Goal: Information Seeking & Learning: Learn about a topic

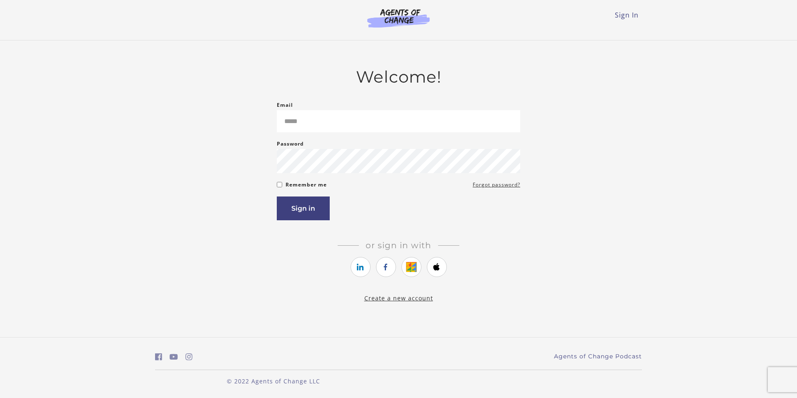
click at [334, 127] on input "Email" at bounding box center [398, 121] width 243 height 22
type input "**********"
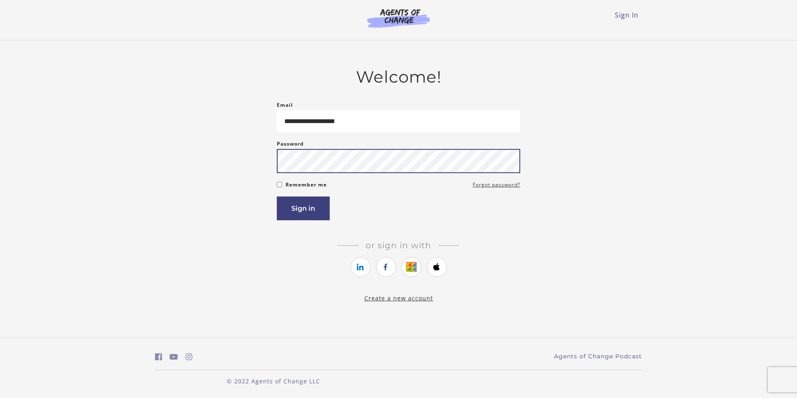
click at [277, 196] on button "Sign in" at bounding box center [303, 208] width 53 height 24
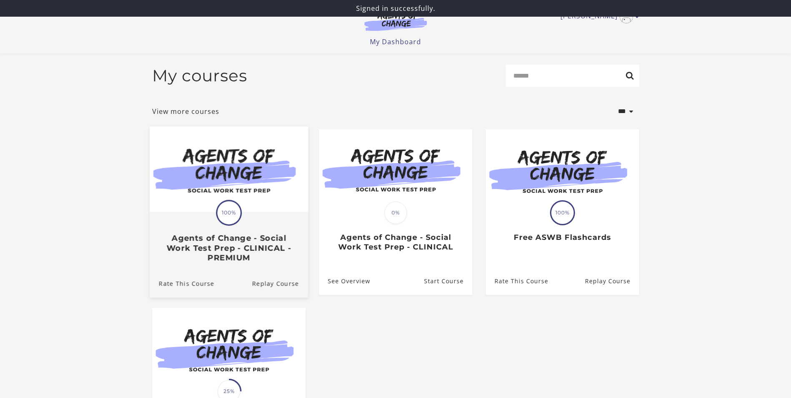
scroll to position [42, 0]
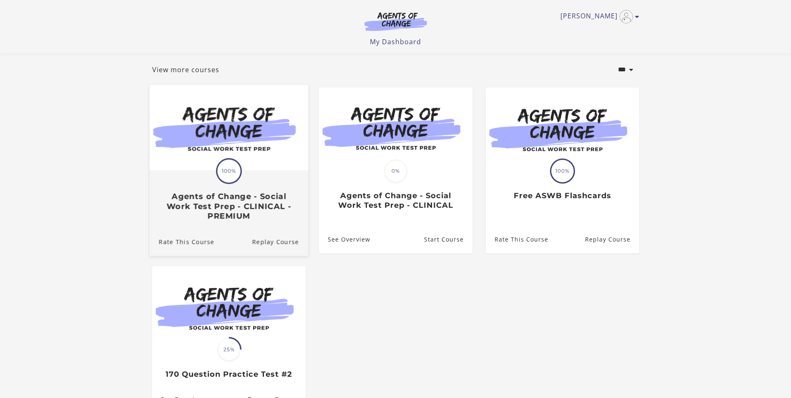
click at [249, 179] on div "Translation missing: en.liquid.partials.dashboard_course_card.progress_descript…" at bounding box center [228, 196] width 158 height 50
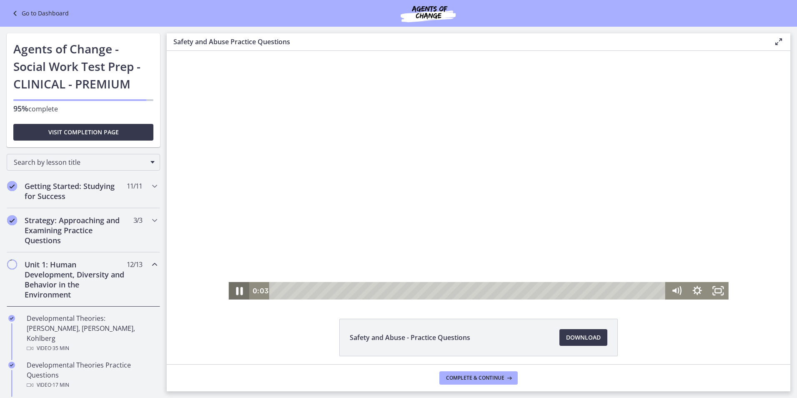
click at [232, 288] on icon "Pause" at bounding box center [238, 290] width 25 height 21
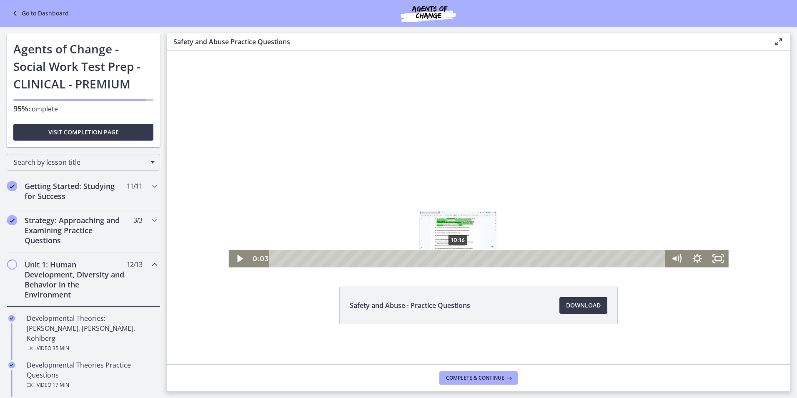
click at [455, 256] on div "10:16" at bounding box center [469, 259] width 384 height 18
click at [482, 257] on div "11:46" at bounding box center [469, 259] width 384 height 18
click at [382, 173] on div at bounding box center [478, 143] width 500 height 249
click at [232, 261] on icon "Pause" at bounding box center [238, 258] width 25 height 21
click at [232, 260] on icon "Play Video" at bounding box center [239, 258] width 25 height 21
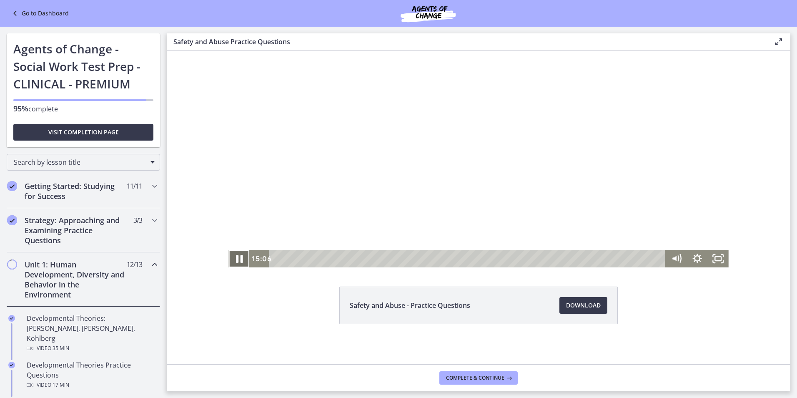
click at [236, 260] on icon "Pause" at bounding box center [238, 258] width 25 height 21
click at [233, 261] on icon "Play Video" at bounding box center [239, 258] width 25 height 21
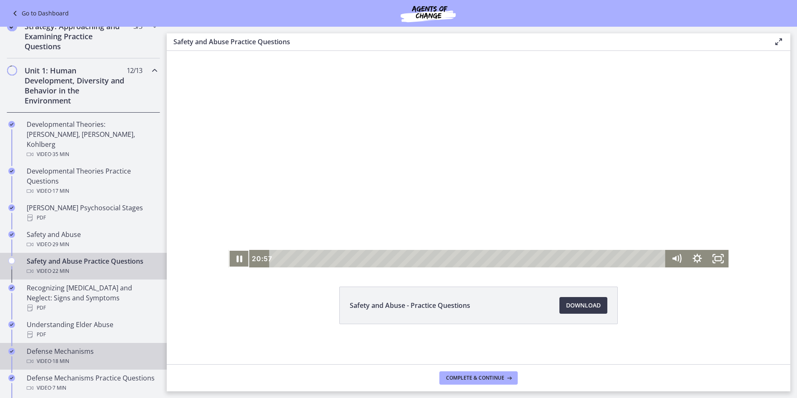
scroll to position [208, 0]
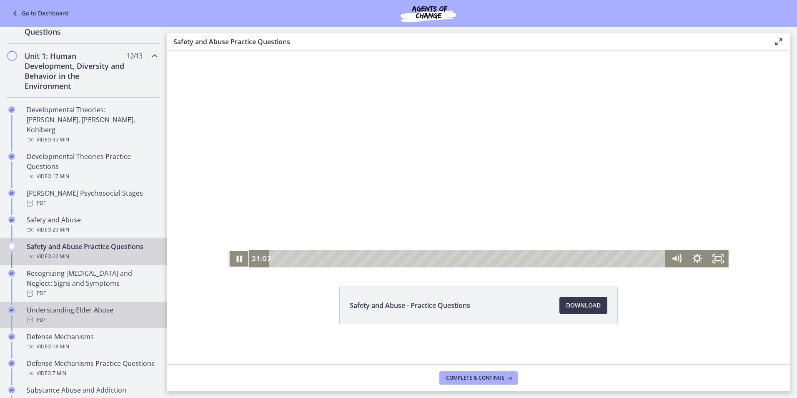
click at [80, 315] on div "PDF" at bounding box center [92, 320] width 130 height 10
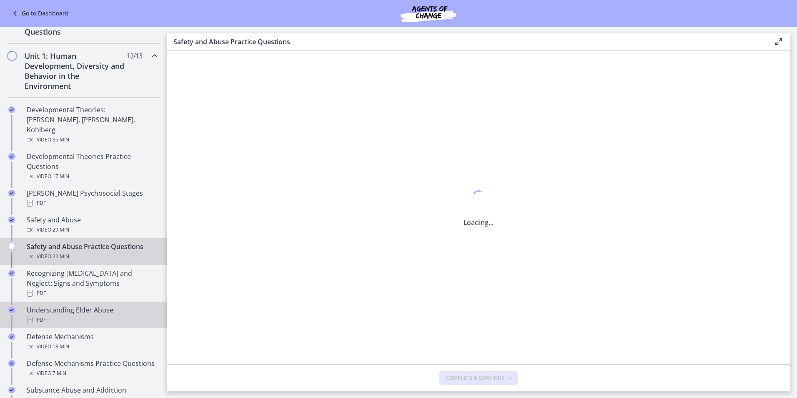
scroll to position [0, 0]
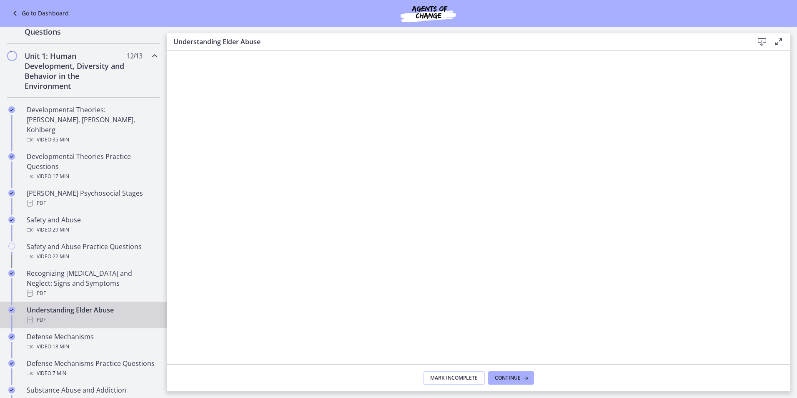
click at [778, 43] on icon at bounding box center [779, 42] width 10 height 10
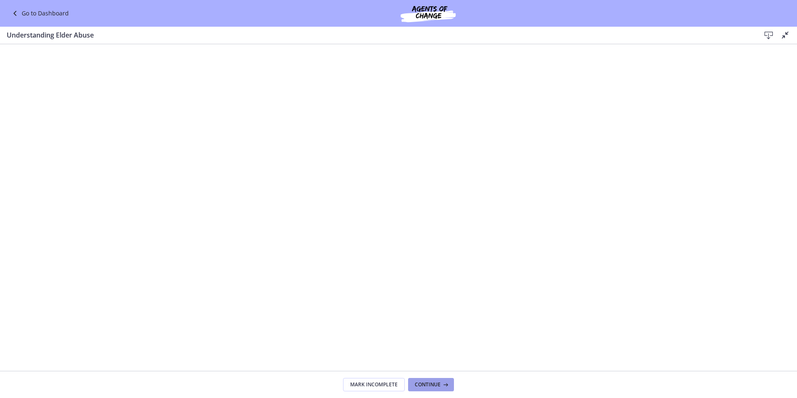
click at [427, 386] on span "Continue" at bounding box center [428, 384] width 26 height 7
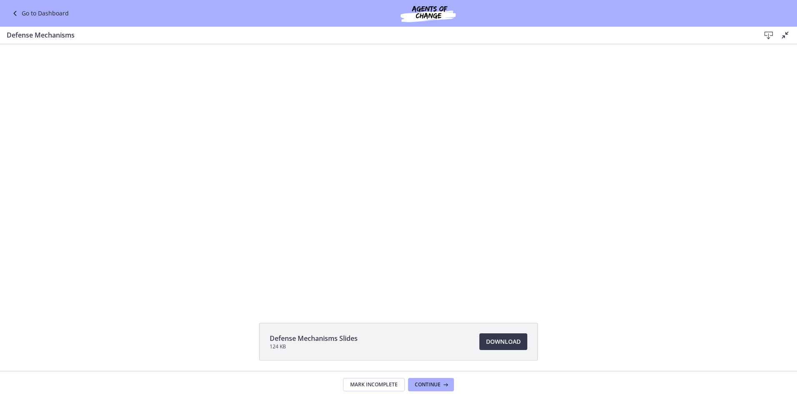
click at [24, 13] on link "Go to Dashboard" at bounding box center [39, 13] width 59 height 10
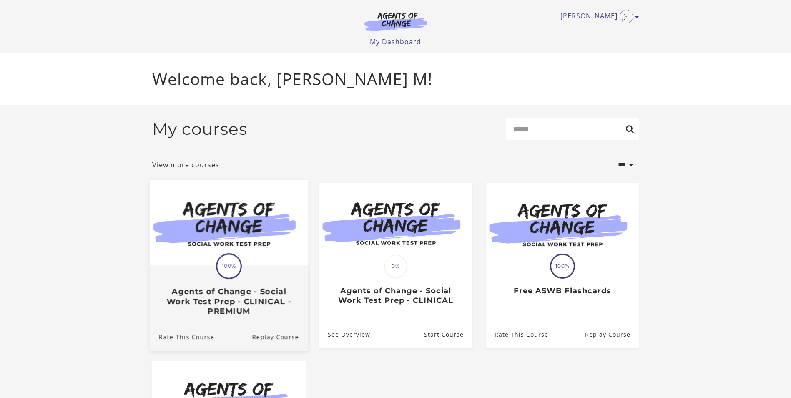
click at [267, 254] on img at bounding box center [228, 222] width 158 height 85
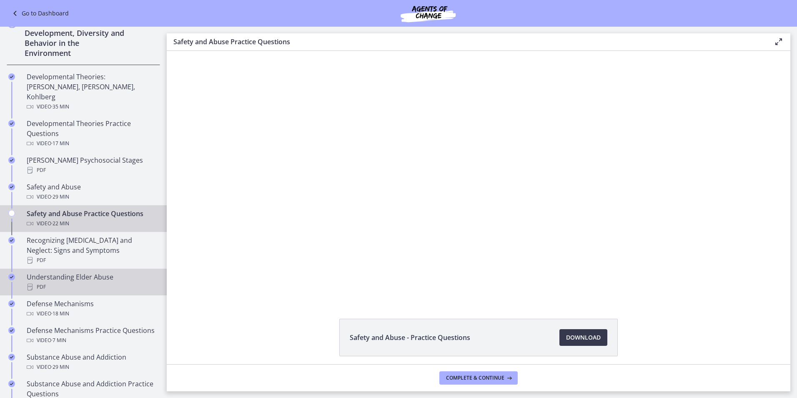
scroll to position [250, 0]
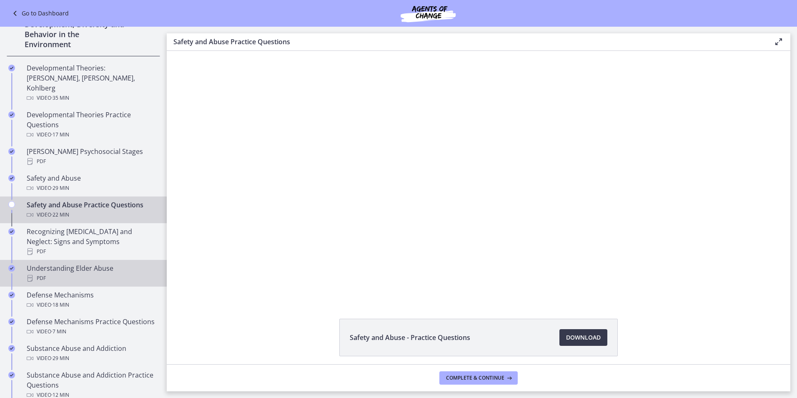
click at [98, 263] on div "Understanding Elder Abuse PDF" at bounding box center [92, 273] width 130 height 20
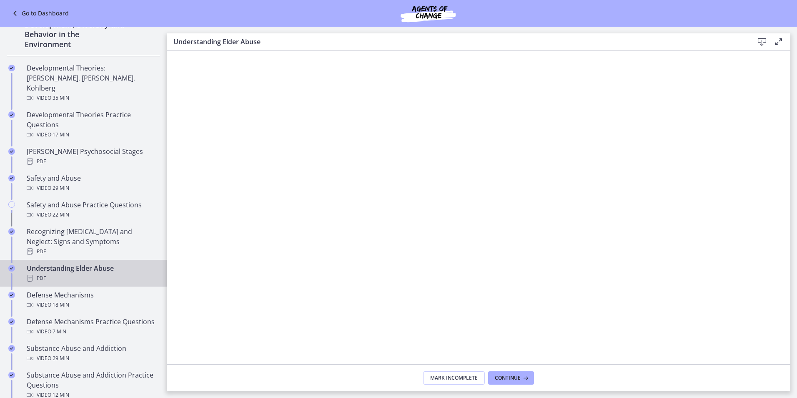
click at [776, 42] on icon at bounding box center [779, 42] width 10 height 10
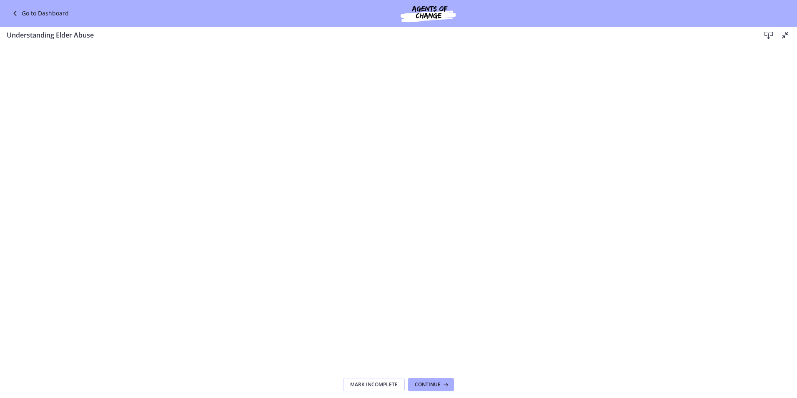
click at [10, 11] on icon at bounding box center [16, 13] width 12 height 10
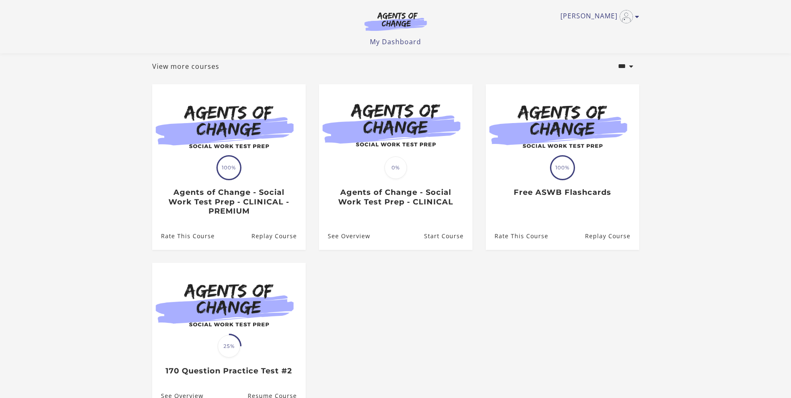
scroll to position [146, 0]
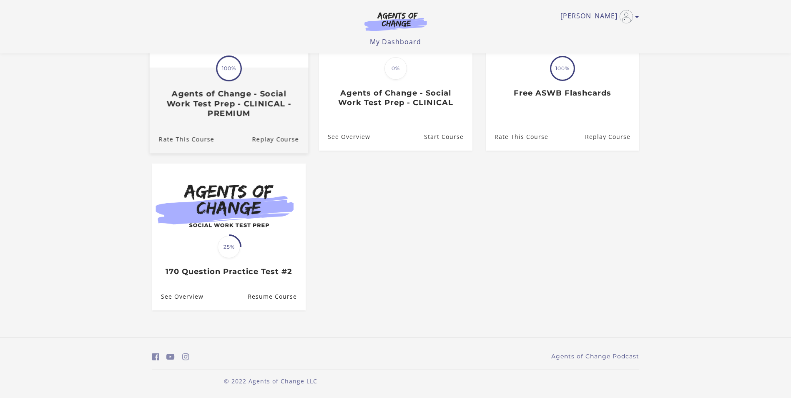
click at [263, 73] on div "Translation missing: en.liquid.partials.dashboard_course_card.progress_descript…" at bounding box center [228, 93] width 158 height 50
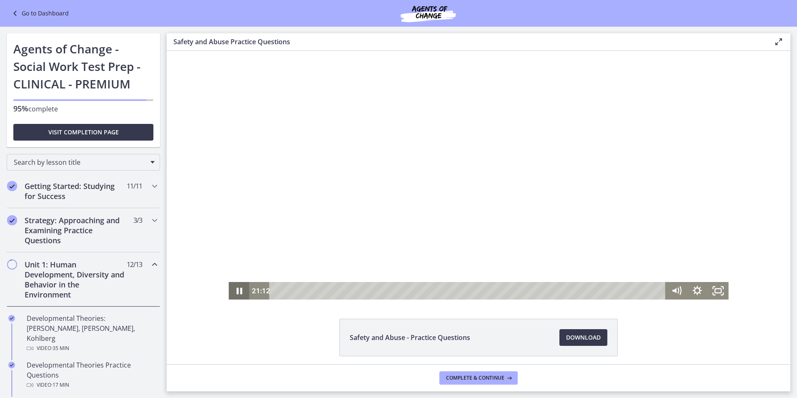
click at [238, 292] on icon "Pause" at bounding box center [239, 291] width 6 height 7
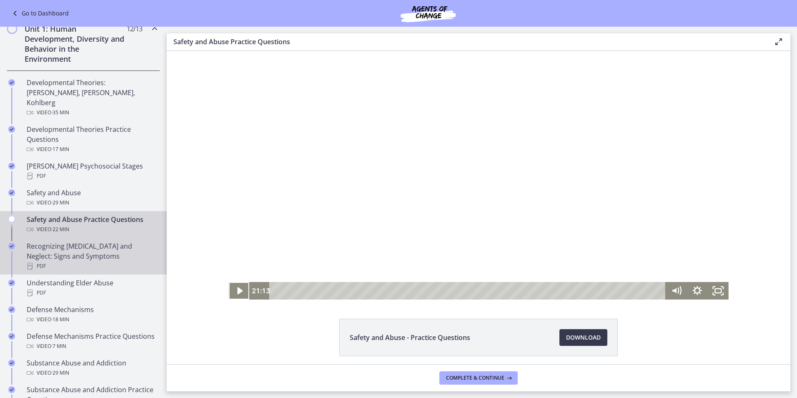
scroll to position [250, 0]
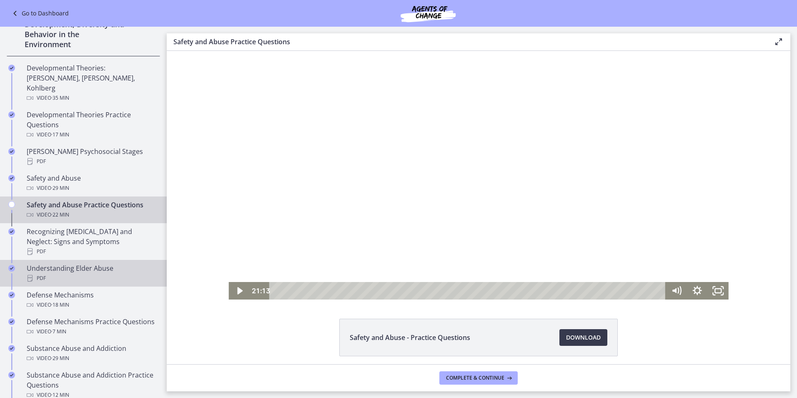
click at [77, 263] on div "Understanding Elder Abuse PDF" at bounding box center [92, 273] width 130 height 20
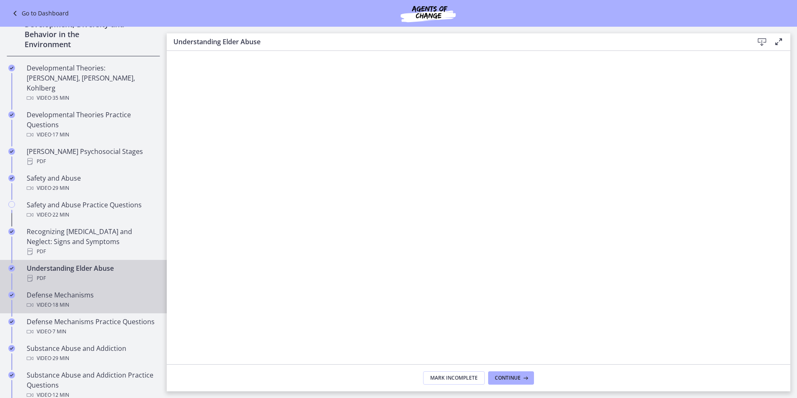
click at [70, 290] on div "Defense Mechanisms Video · 18 min" at bounding box center [92, 300] width 130 height 20
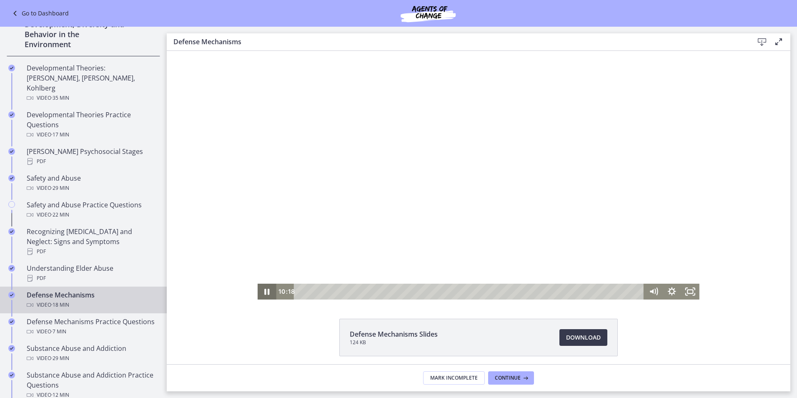
drag, startPoint x: 261, startPoint y: 289, endPoint x: 252, endPoint y: 290, distance: 9.6
click at [261, 289] on icon "Pause" at bounding box center [267, 292] width 18 height 16
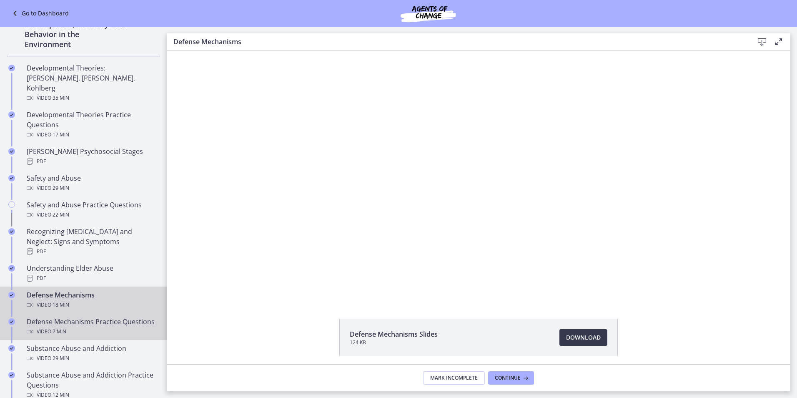
click at [92, 316] on div "Defense Mechanisms Practice Questions Video · 7 min" at bounding box center [92, 326] width 130 height 20
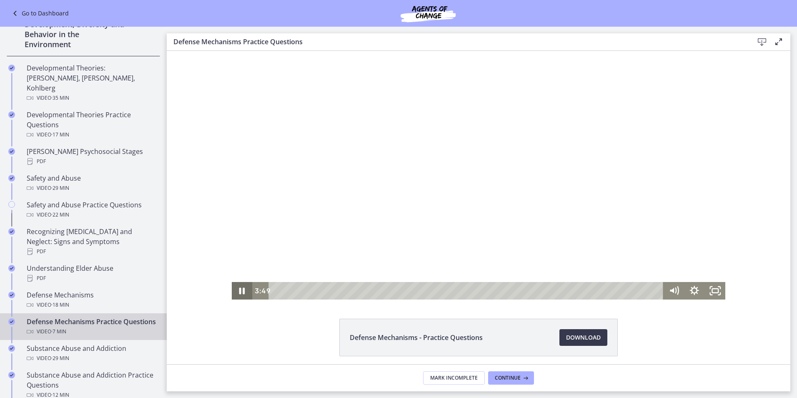
click at [239, 293] on icon "Pause" at bounding box center [242, 291] width 6 height 7
click at [240, 292] on icon "Play Video" at bounding box center [243, 290] width 6 height 9
click at [239, 289] on icon "Pause" at bounding box center [242, 291] width 20 height 18
click at [236, 289] on icon "Play Video" at bounding box center [243, 291] width 20 height 18
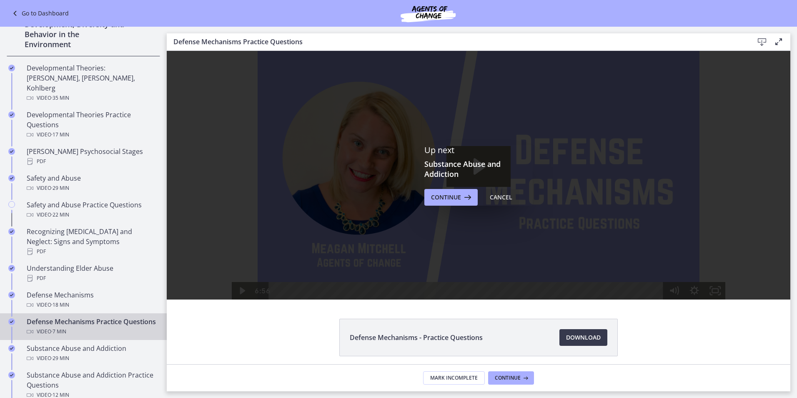
click at [486, 199] on button "Cancel" at bounding box center [501, 197] width 36 height 17
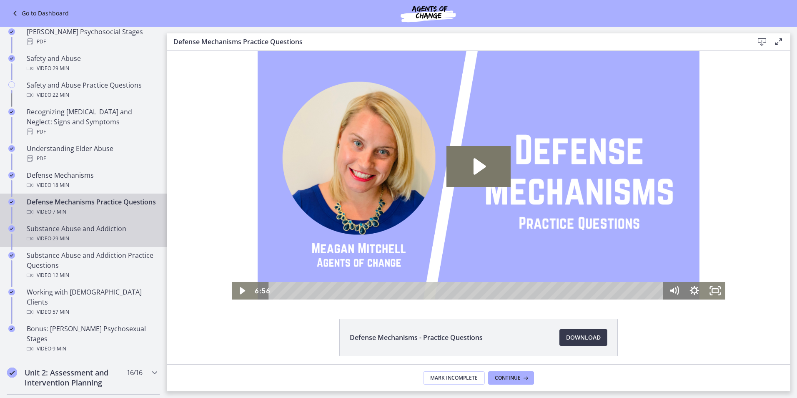
scroll to position [375, 0]
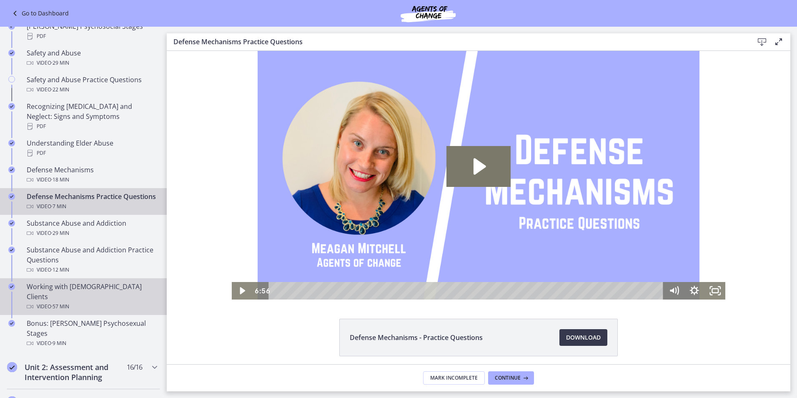
click at [87, 301] on div "Video · 57 min" at bounding box center [92, 306] width 130 height 10
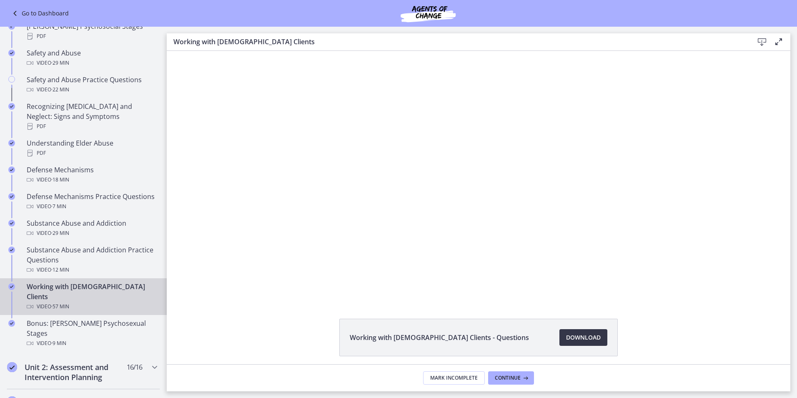
click at [582, 339] on span "Download Opens in a new window" at bounding box center [583, 337] width 35 height 10
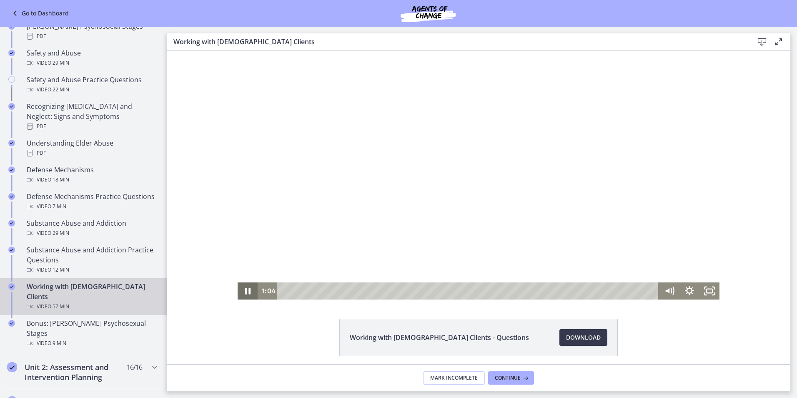
click at [241, 293] on icon "Pause" at bounding box center [248, 290] width 20 height 17
click at [241, 293] on icon "Play Video" at bounding box center [248, 290] width 20 height 17
click at [682, 292] on icon "Show settings menu" at bounding box center [690, 290] width 20 height 17
click at [699, 253] on span "1x" at bounding box center [702, 256] width 25 height 17
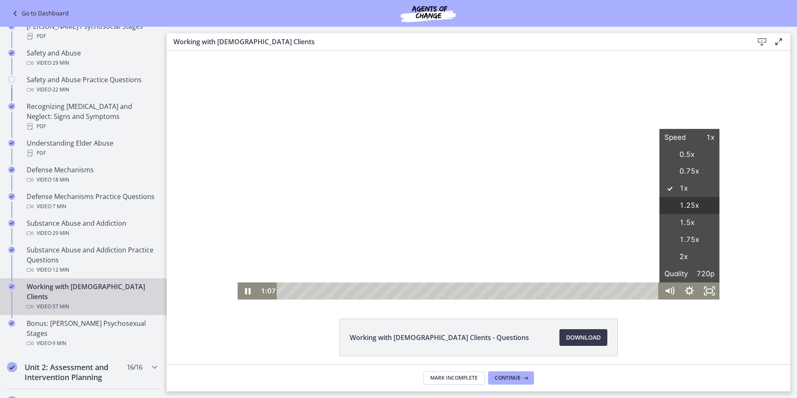
click at [698, 203] on label "1.25x" at bounding box center [689, 206] width 60 height 18
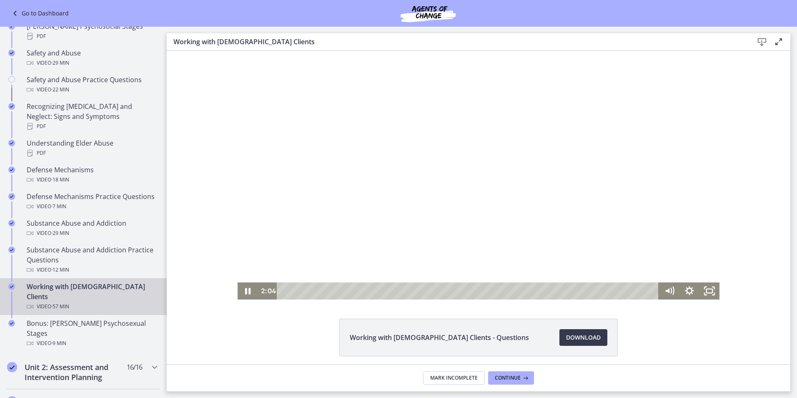
click at [749, 148] on div "Click for sound @keyframes VOLUME_SMALL_WAVE_FLASH { 0% { opacity: 0; } 33% { o…" at bounding box center [479, 175] width 624 height 249
click at [357, 208] on div at bounding box center [479, 175] width 482 height 249
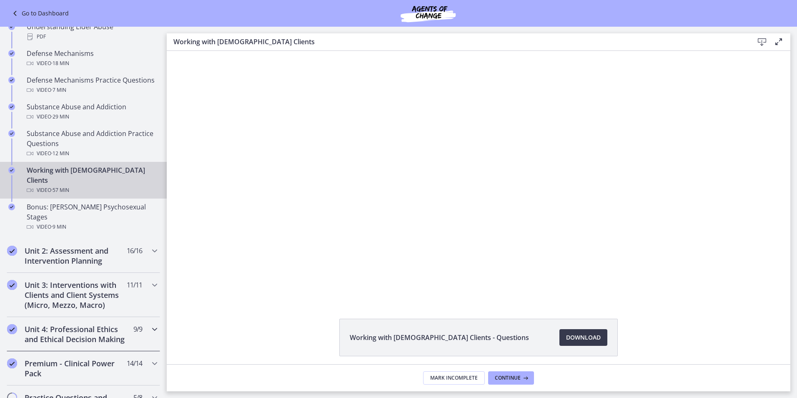
scroll to position [500, 0]
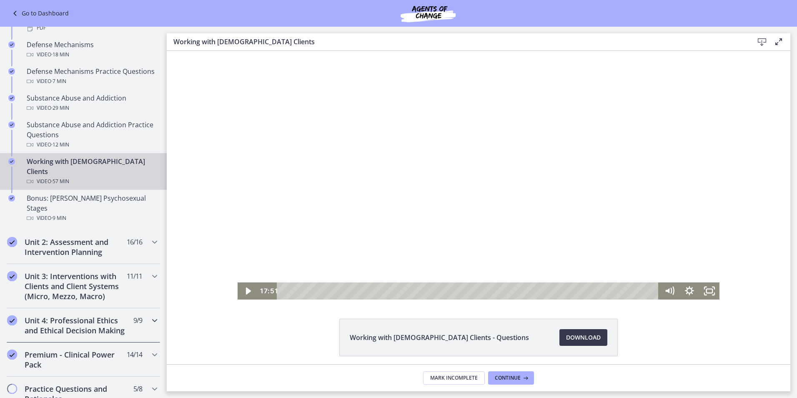
click at [140, 308] on div "Unit 4: Professional Ethics and Ethical Decision Making 9 / 9 Completed" at bounding box center [83, 325] width 153 height 34
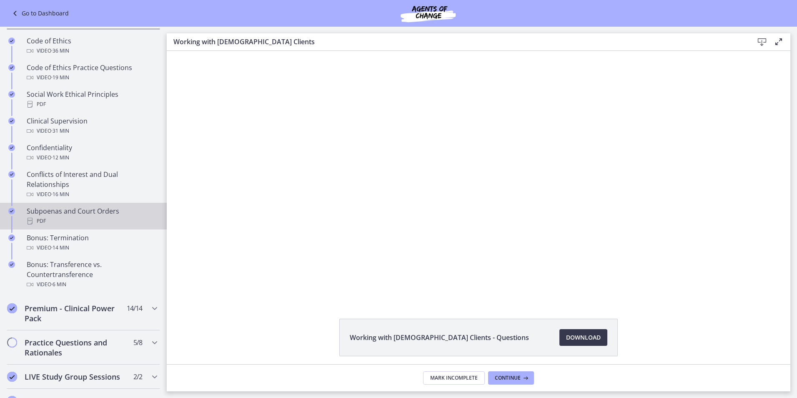
scroll to position [375, 0]
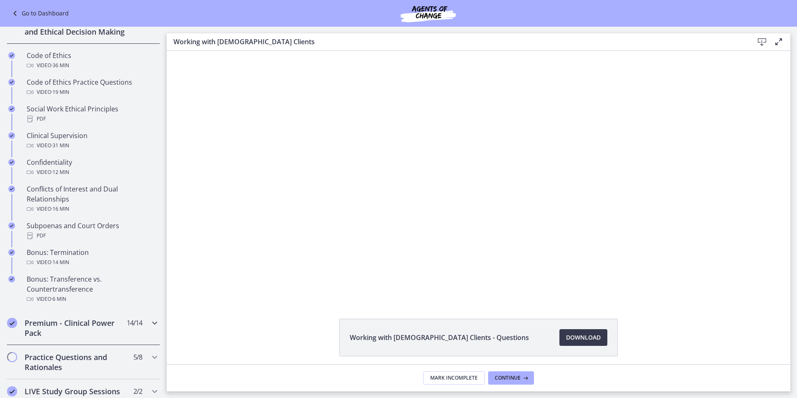
click at [150, 328] on icon "Chapters" at bounding box center [155, 323] width 10 height 10
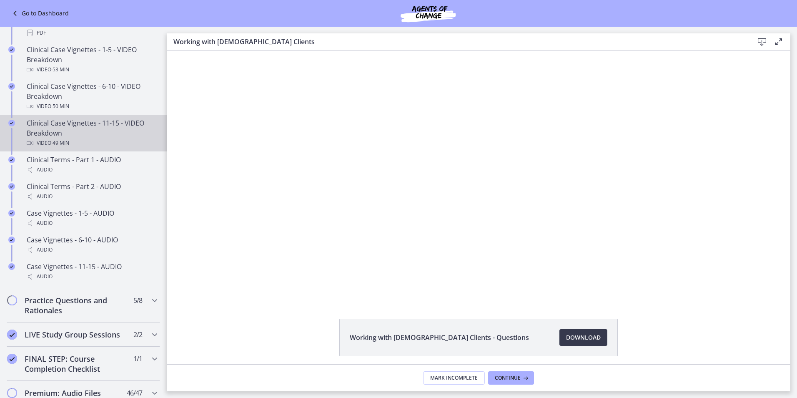
scroll to position [667, 0]
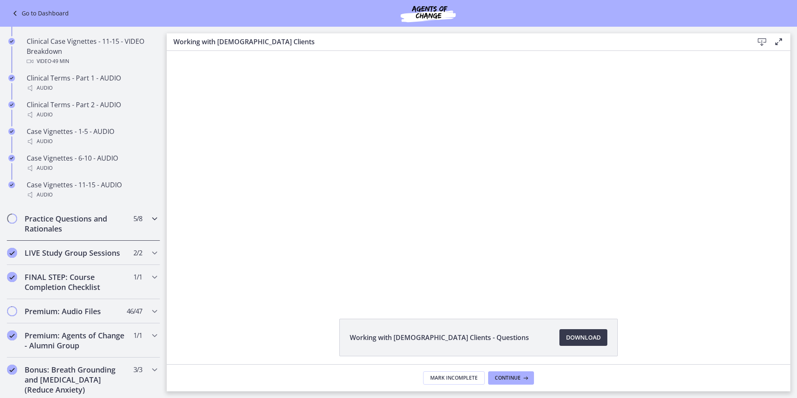
click at [103, 224] on h2 "Practice Questions and Rationales" at bounding box center [76, 223] width 102 height 20
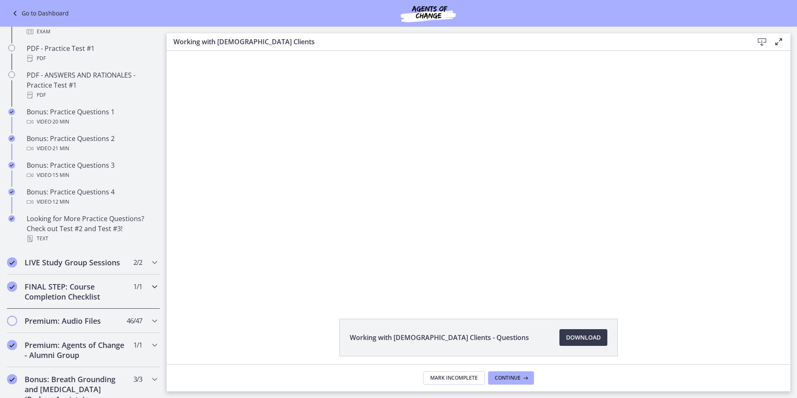
scroll to position [500, 0]
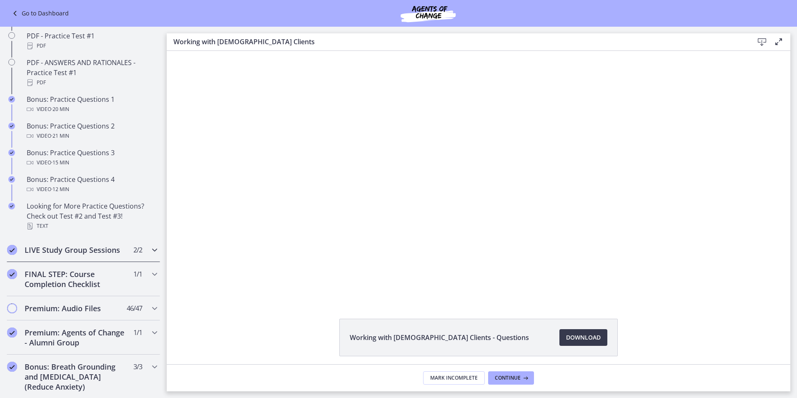
click at [150, 255] on icon "Chapters" at bounding box center [155, 250] width 10 height 10
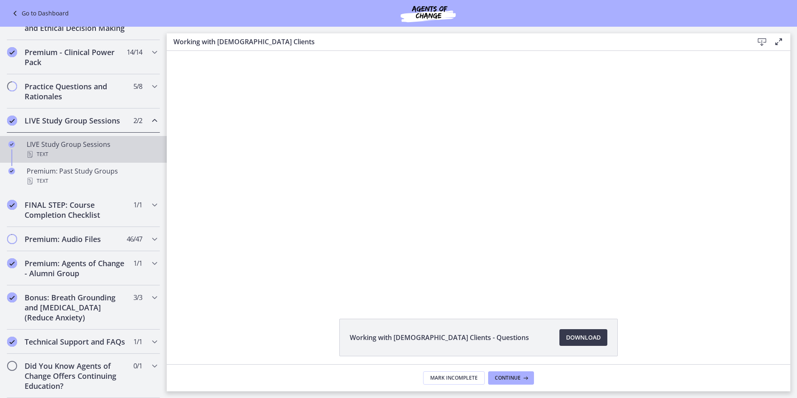
click at [74, 139] on div "LIVE Study Group Sessions Text" at bounding box center [92, 149] width 130 height 20
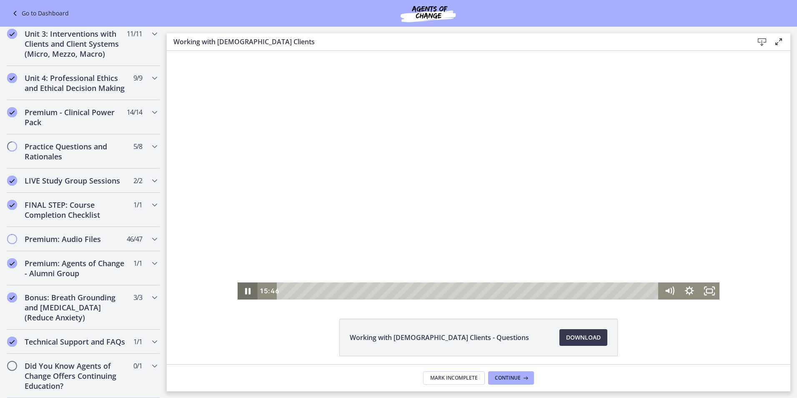
click at [242, 291] on icon "Pause" at bounding box center [248, 290] width 20 height 17
click at [246, 293] on icon "Play Video" at bounding box center [248, 290] width 5 height 7
click at [241, 289] on icon "Pause" at bounding box center [248, 290] width 20 height 17
click at [238, 289] on icon "Play Video" at bounding box center [248, 290] width 20 height 17
click at [245, 293] on icon "Pause" at bounding box center [248, 291] width 7 height 8
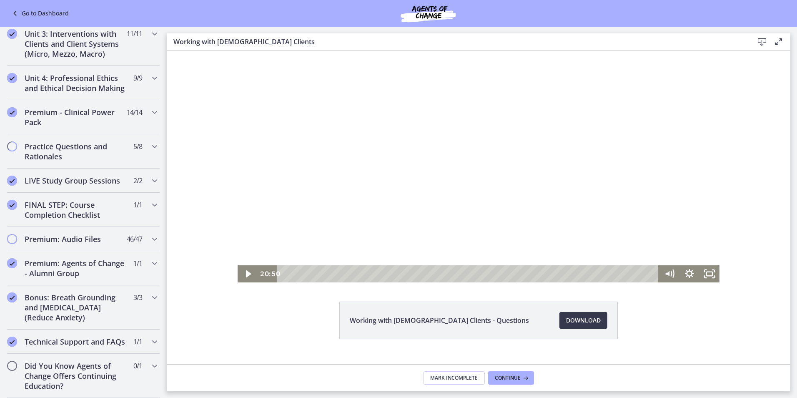
scroll to position [32, 0]
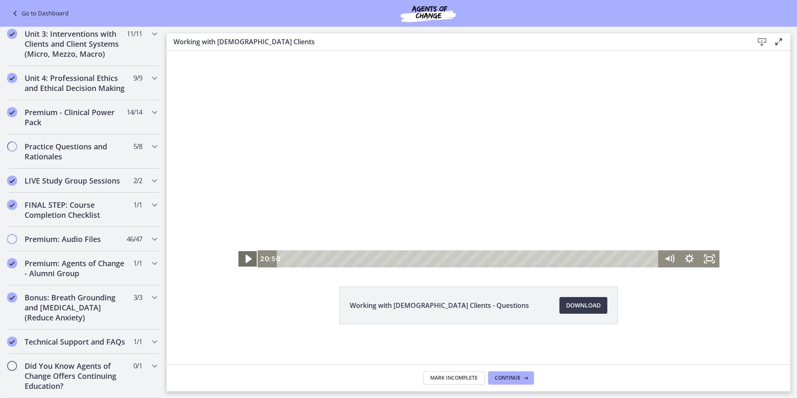
click at [242, 260] on icon "Play Video" at bounding box center [248, 259] width 24 height 20
click at [245, 256] on icon "Pause" at bounding box center [247, 259] width 5 height 7
click at [246, 259] on icon "Play Video" at bounding box center [249, 258] width 6 height 8
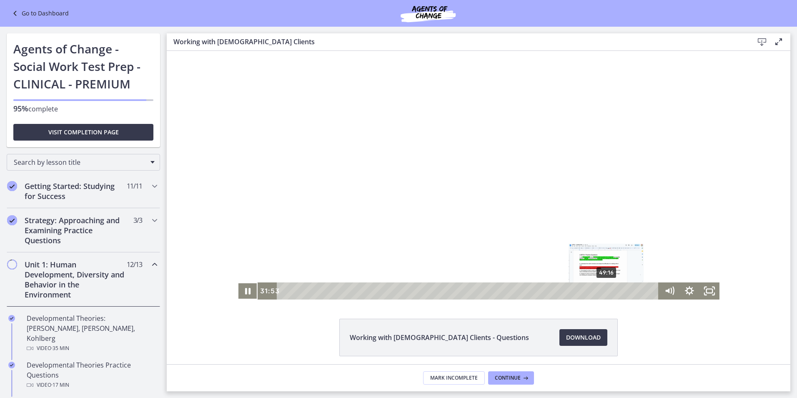
scroll to position [32, 0]
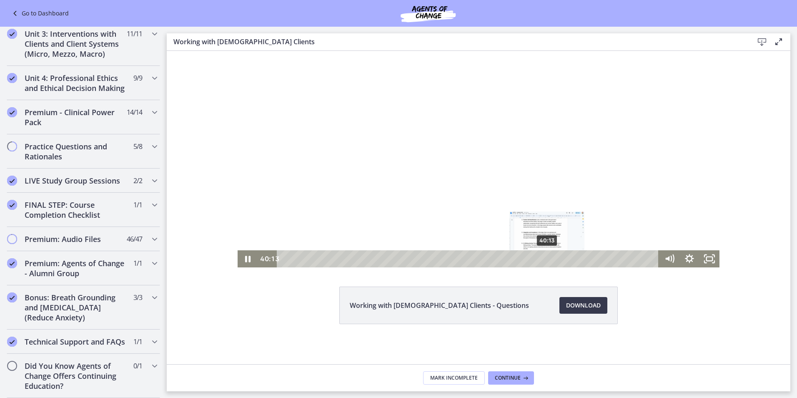
click at [545, 259] on div "40:13" at bounding box center [469, 258] width 370 height 17
click at [568, 261] on div "43:51" at bounding box center [469, 258] width 370 height 17
click at [582, 261] on div "46:01" at bounding box center [469, 258] width 370 height 17
click at [593, 260] on div "47:37" at bounding box center [469, 258] width 370 height 17
click at [241, 257] on icon "Pause" at bounding box center [248, 258] width 20 height 17
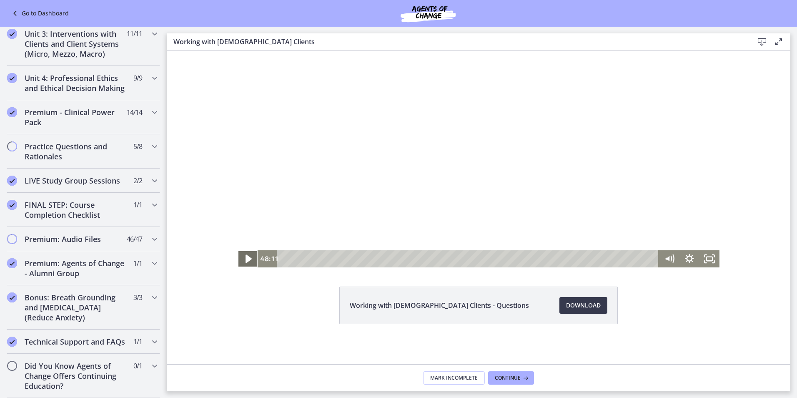
click at [248, 261] on icon "Play Video" at bounding box center [248, 259] width 24 height 20
click at [246, 260] on icon "Pause" at bounding box center [248, 259] width 7 height 8
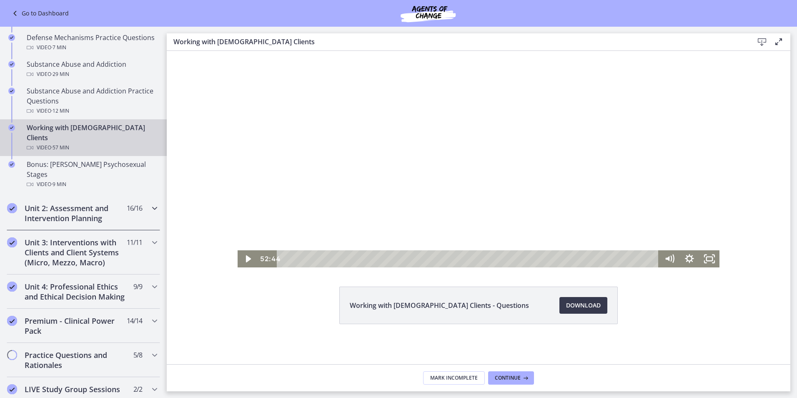
click at [81, 203] on h2 "Unit 2: Assessment and Intervention Planning" at bounding box center [76, 213] width 102 height 20
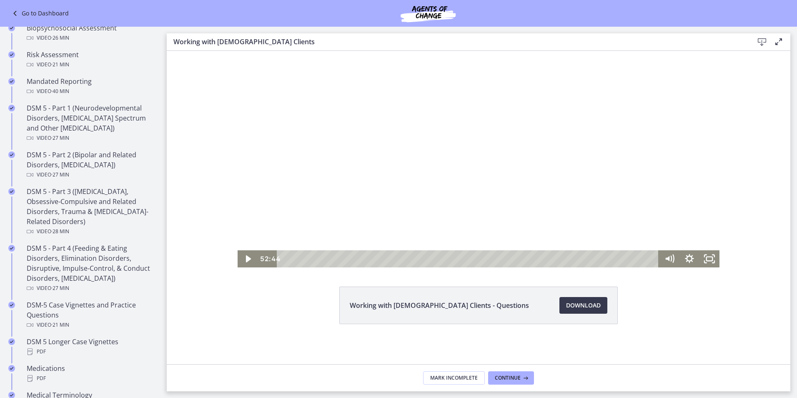
scroll to position [366, 0]
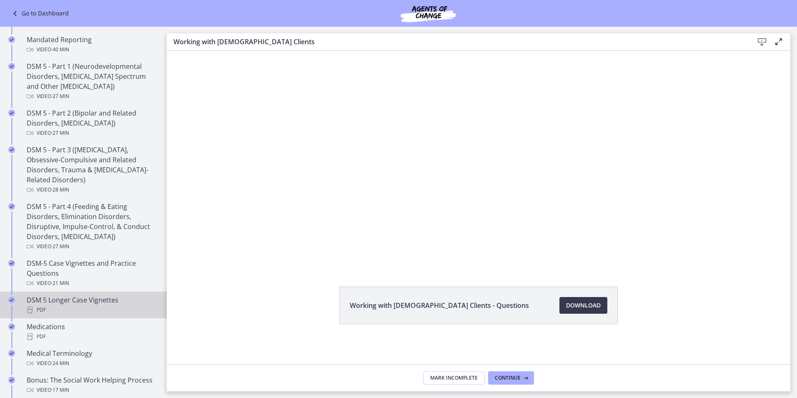
click at [104, 301] on div "DSM 5 Longer Case Vignettes PDF" at bounding box center [92, 305] width 130 height 20
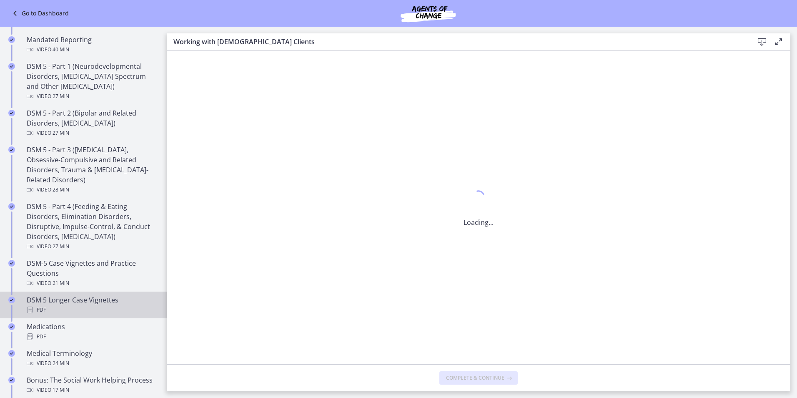
scroll to position [0, 0]
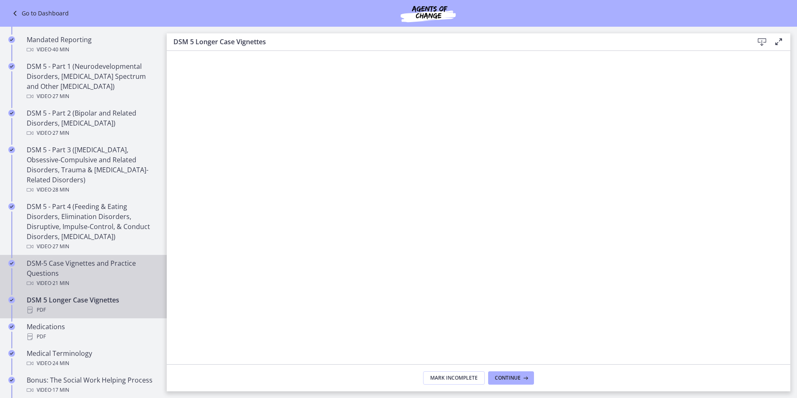
scroll to position [449, 0]
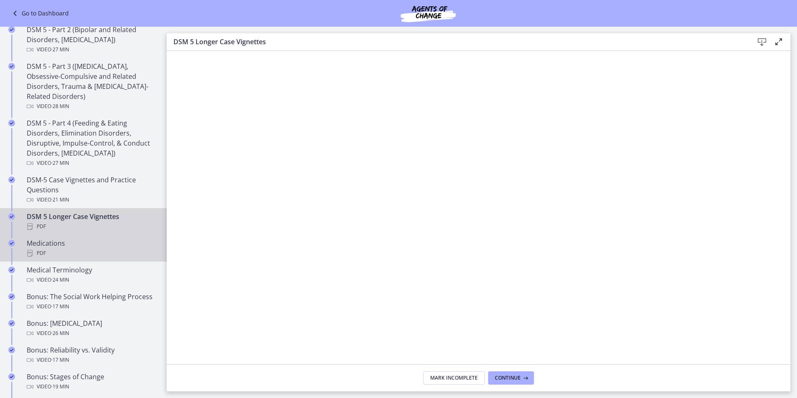
click at [76, 255] on div "PDF" at bounding box center [92, 253] width 130 height 10
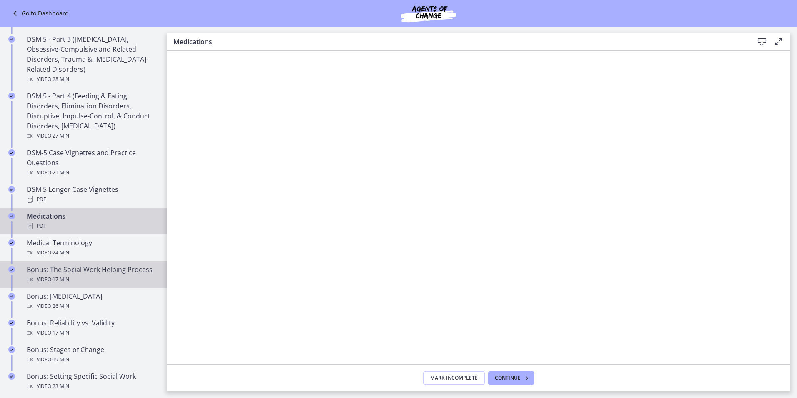
scroll to position [491, 0]
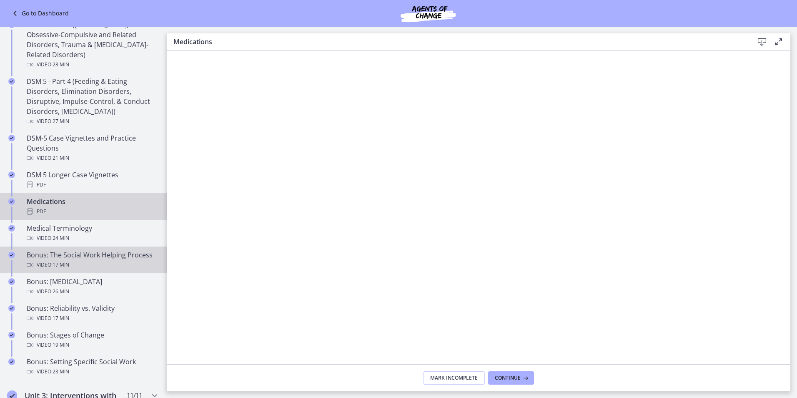
click at [109, 262] on div "Video · 17 min" at bounding box center [92, 265] width 130 height 10
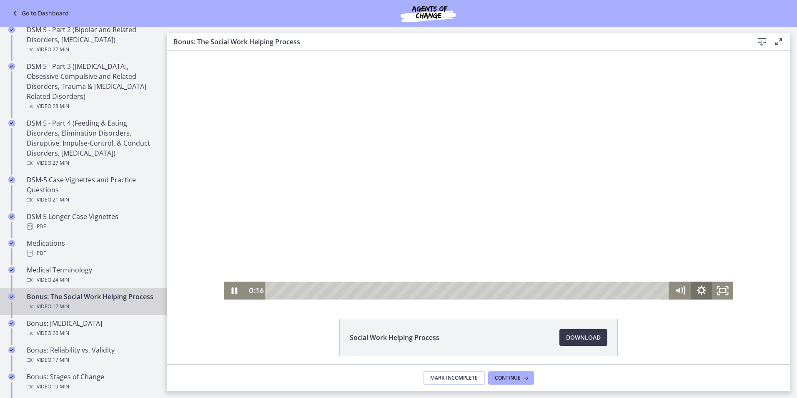
click at [700, 289] on icon "Show settings menu" at bounding box center [702, 290] width 10 height 10
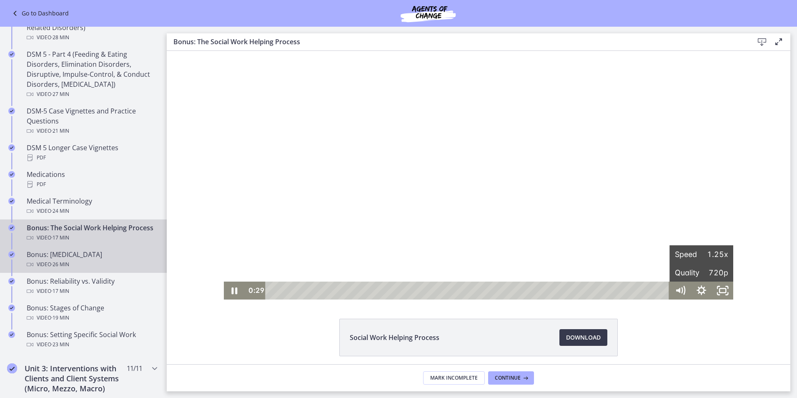
scroll to position [533, 0]
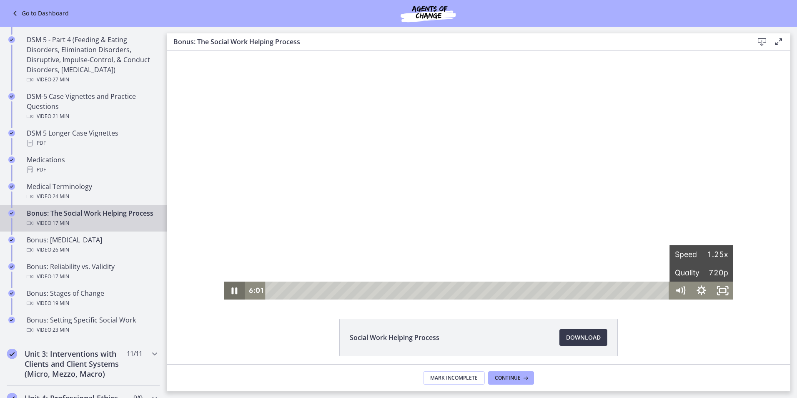
click at [235, 293] on icon "Pause" at bounding box center [234, 290] width 21 height 18
click at [229, 293] on icon "Play Video" at bounding box center [235, 290] width 21 height 18
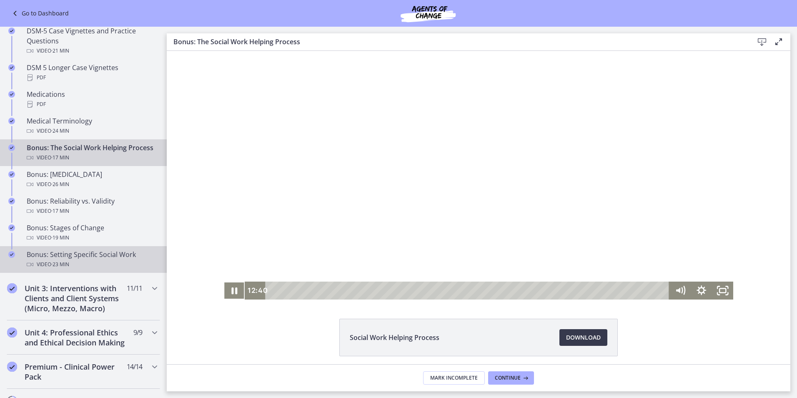
scroll to position [616, 0]
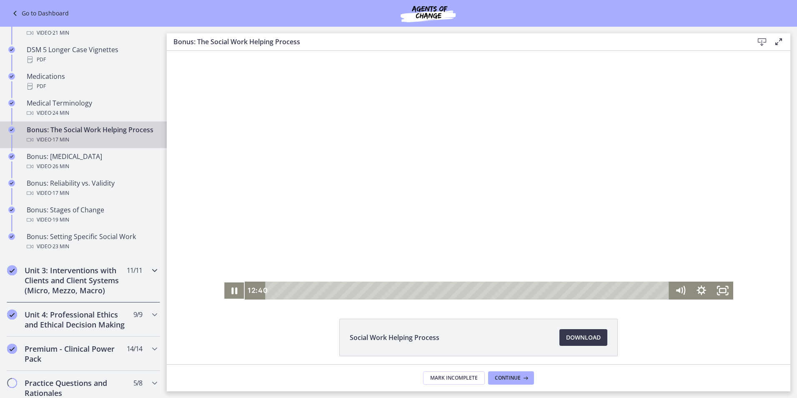
click at [83, 295] on h2 "Unit 3: Interventions with Clients and Client Systems (Micro, Mezzo, Macro)" at bounding box center [76, 280] width 102 height 30
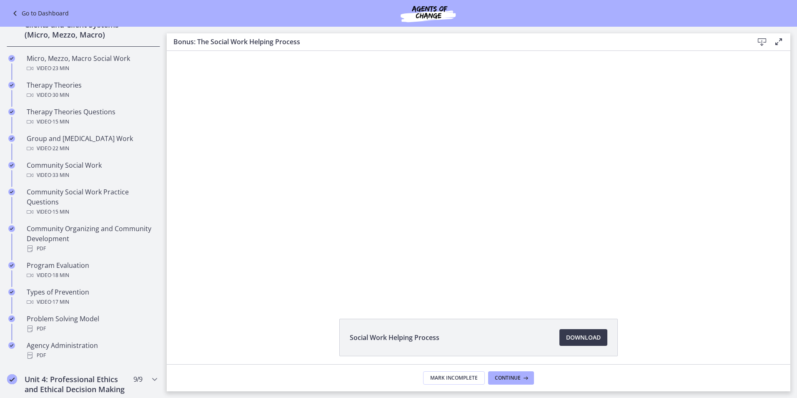
scroll to position [324, 0]
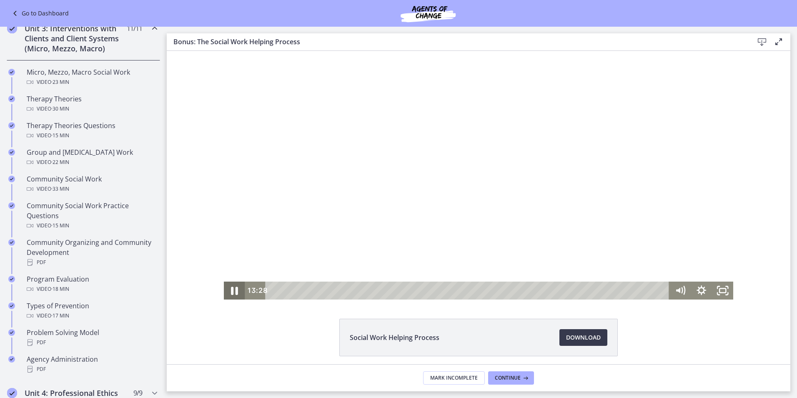
click at [232, 294] on icon "Pause" at bounding box center [234, 291] width 25 height 22
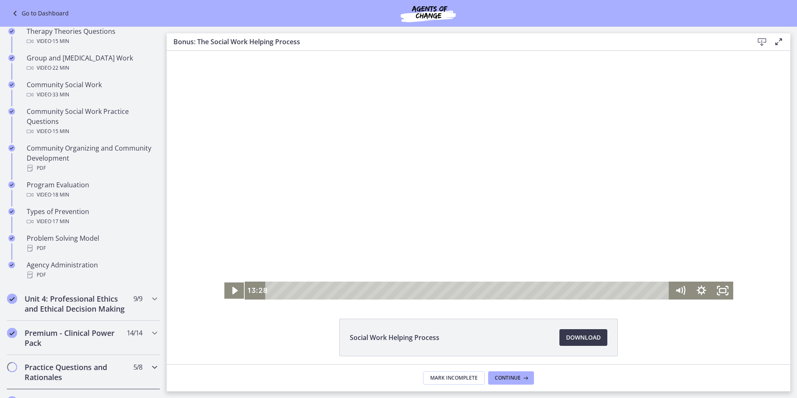
scroll to position [491, 0]
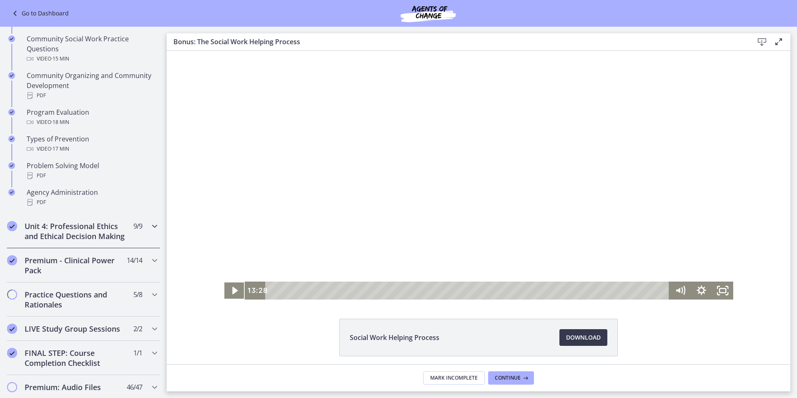
click at [78, 232] on h2 "Unit 4: Professional Ethics and Ethical Decision Making" at bounding box center [76, 231] width 102 height 20
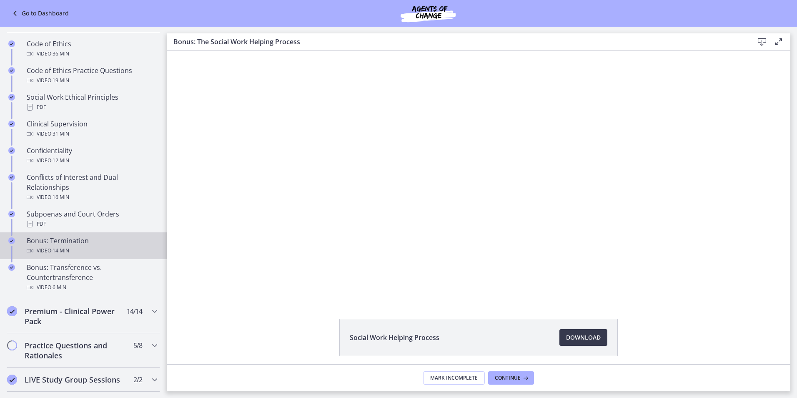
scroll to position [366, 0]
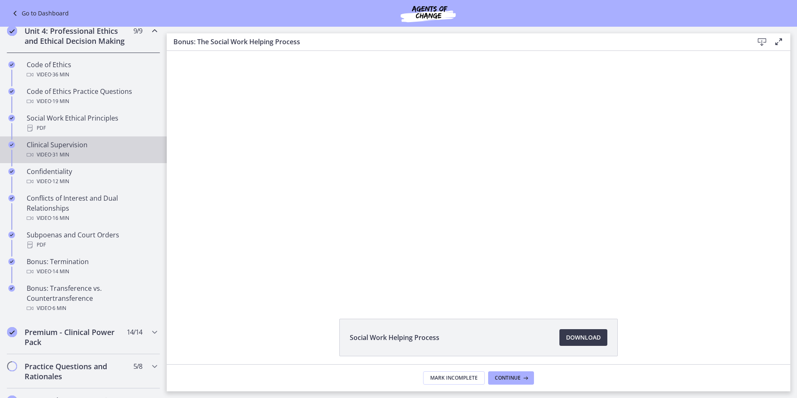
click at [79, 156] on div "Clinical Supervision Video · 31 min" at bounding box center [92, 150] width 130 height 20
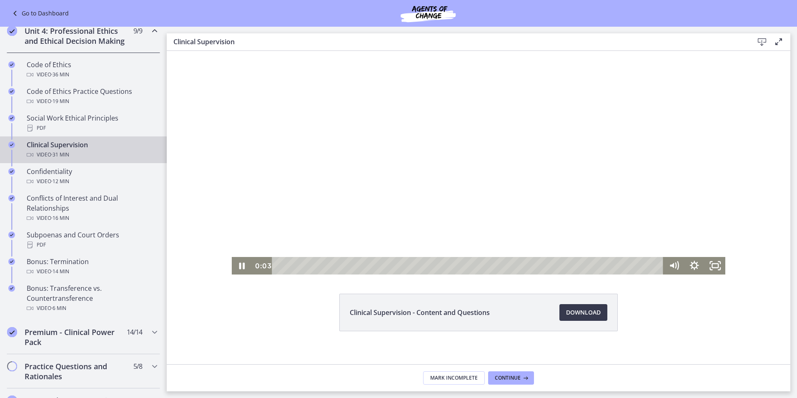
scroll to position [32, 0]
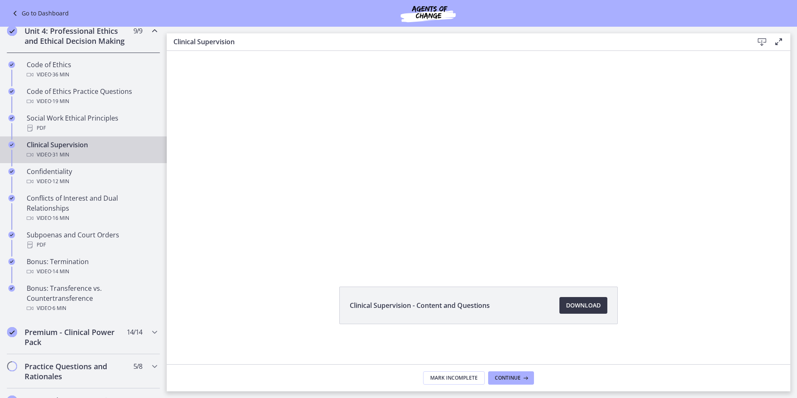
click at [579, 301] on span "Download Opens in a new window" at bounding box center [583, 305] width 35 height 10
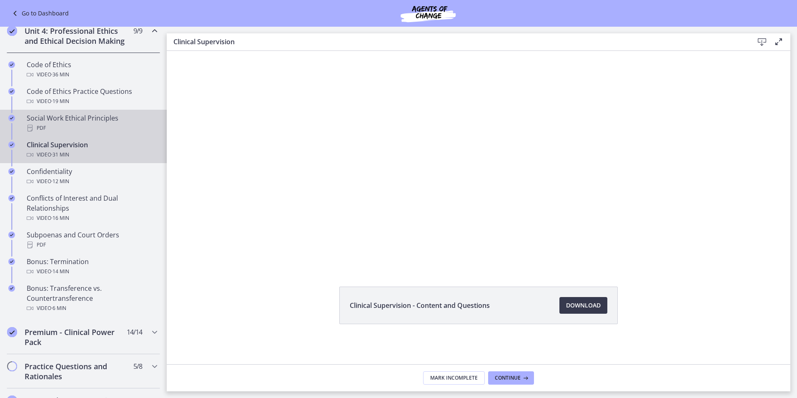
click at [68, 126] on div "Social Work Ethical Principles PDF" at bounding box center [92, 123] width 130 height 20
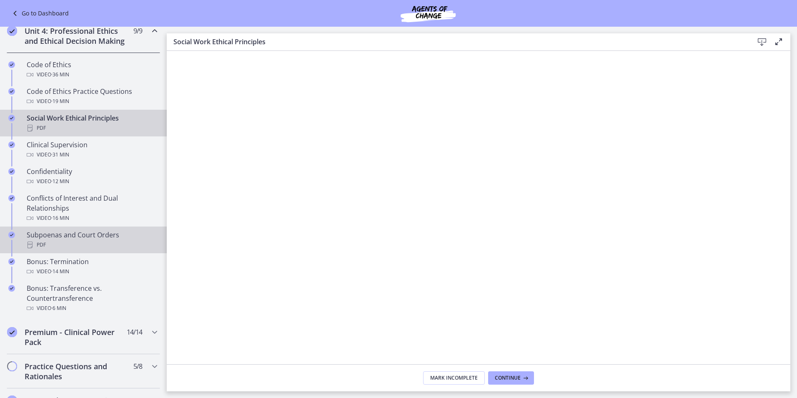
click at [93, 250] on div "PDF" at bounding box center [92, 245] width 130 height 10
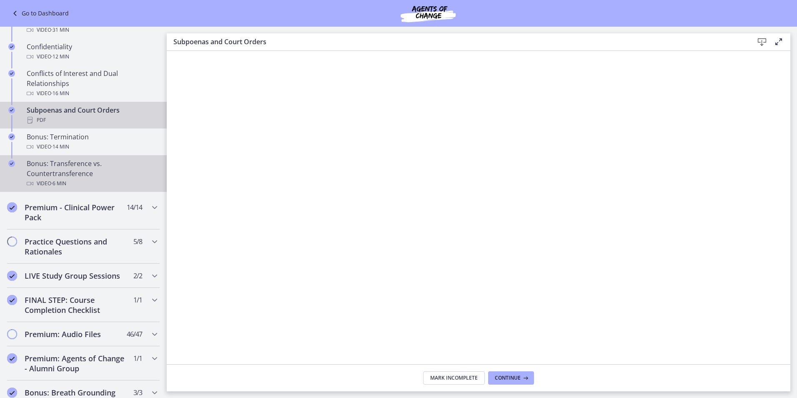
scroll to position [491, 0]
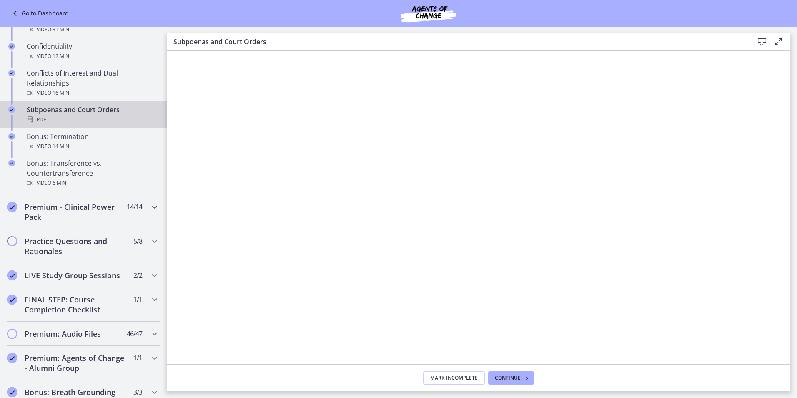
click at [90, 218] on h2 "Premium - Clinical Power Pack" at bounding box center [76, 212] width 102 height 20
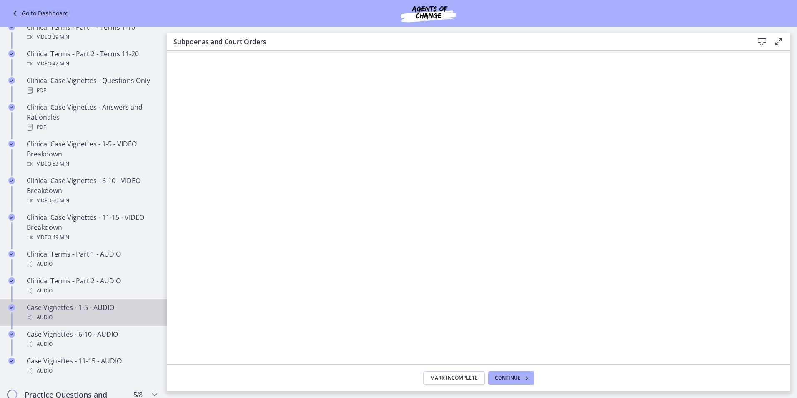
scroll to position [616, 0]
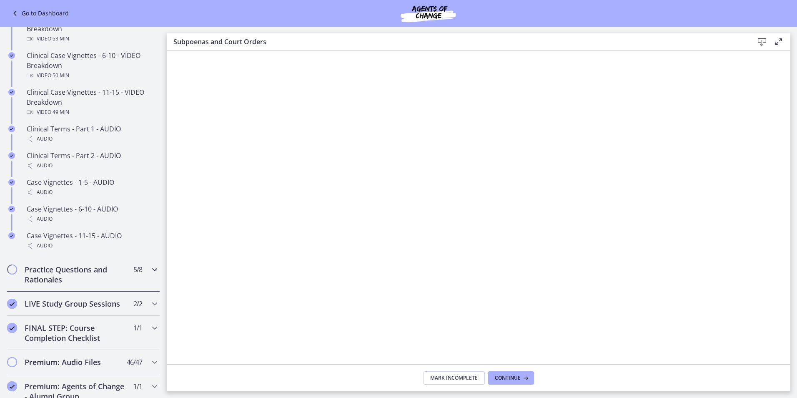
click at [72, 279] on h2 "Practice Questions and Rationales" at bounding box center [76, 274] width 102 height 20
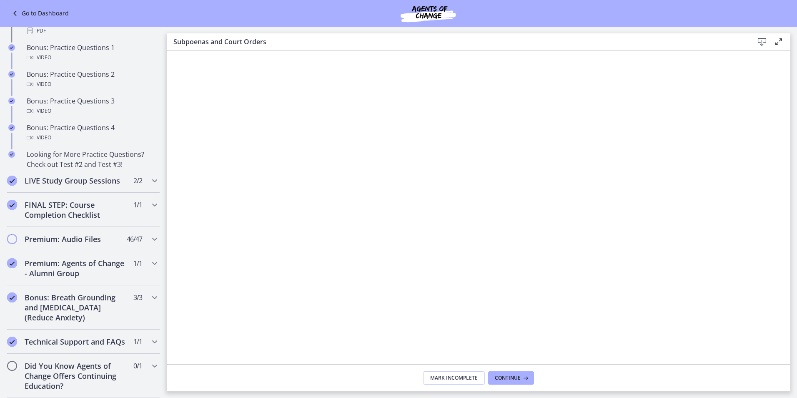
scroll to position [441, 0]
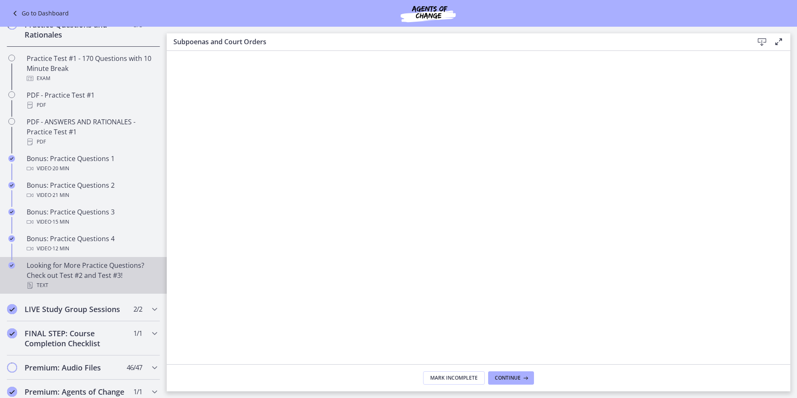
click at [86, 286] on div "Looking for More Practice Questions? Check out Test #2 and Test #3! Text" at bounding box center [92, 275] width 130 height 30
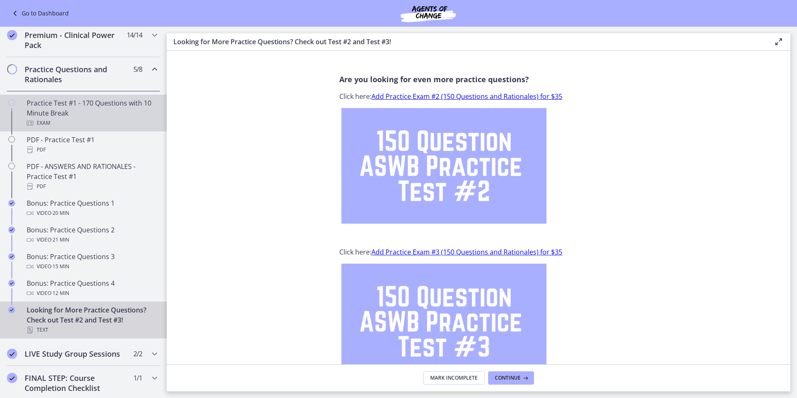
scroll to position [381, 0]
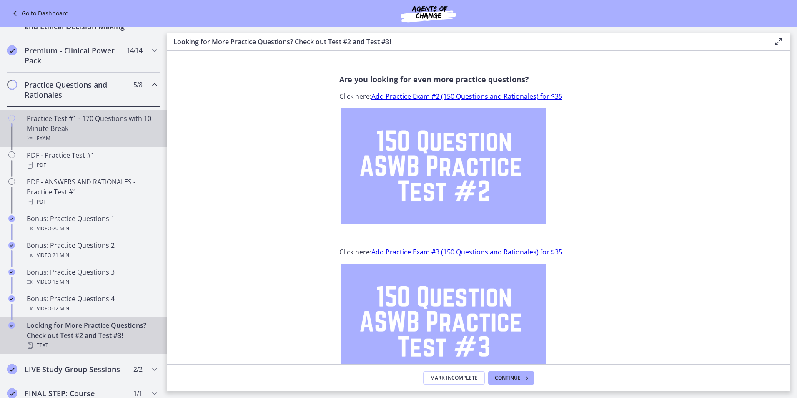
click at [79, 130] on div "Practice Test #1 - 170 Questions with 10 Minute Break Exam" at bounding box center [92, 128] width 130 height 30
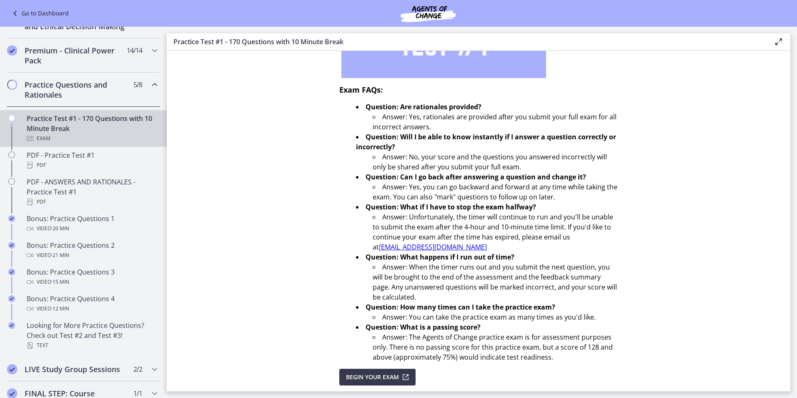
scroll to position [221, 0]
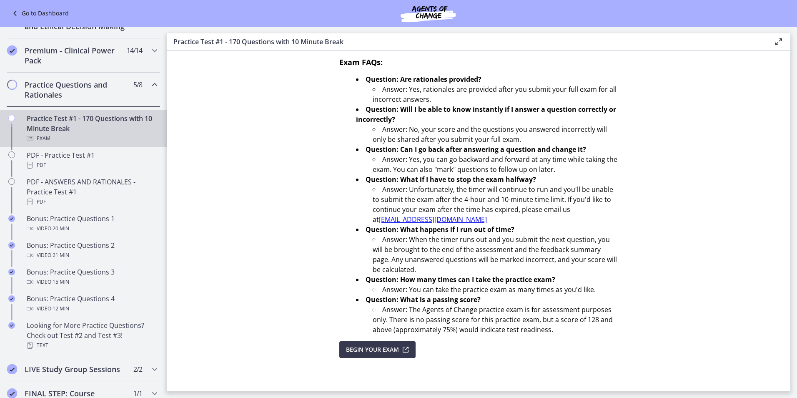
click at [76, 137] on div "Practice Test #1 - 170 Questions with 10 Minute Break Exam" at bounding box center [92, 128] width 130 height 30
click at [354, 345] on span "Begin Your Exam" at bounding box center [372, 349] width 53 height 10
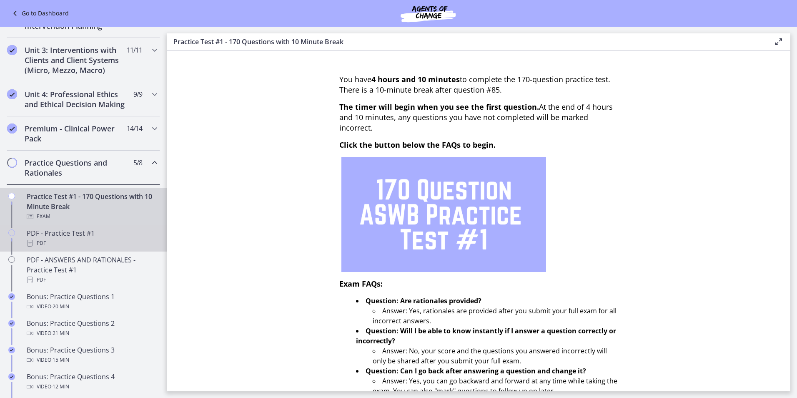
scroll to position [297, 0]
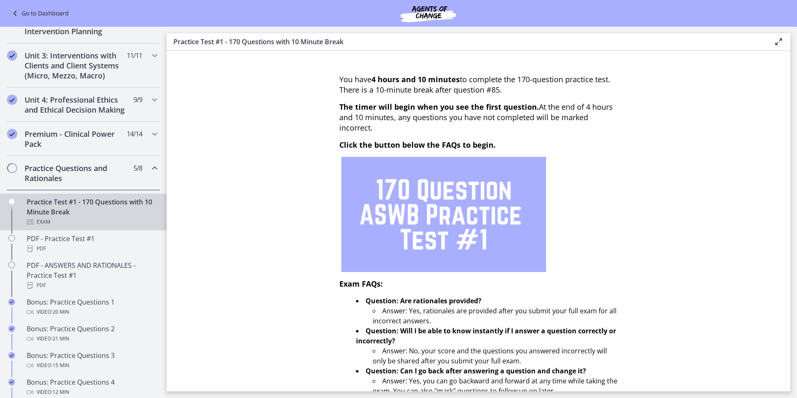
click at [71, 181] on h2 "Practice Questions and Rationales" at bounding box center [76, 173] width 102 height 20
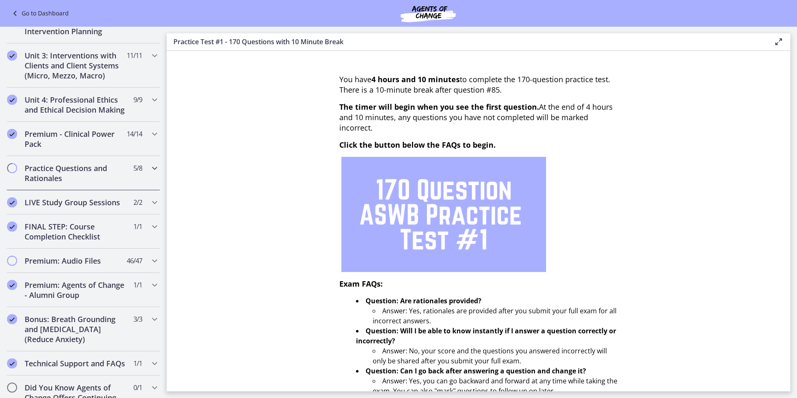
click at [70, 173] on h2 "Practice Questions and Rationales" at bounding box center [76, 173] width 102 height 20
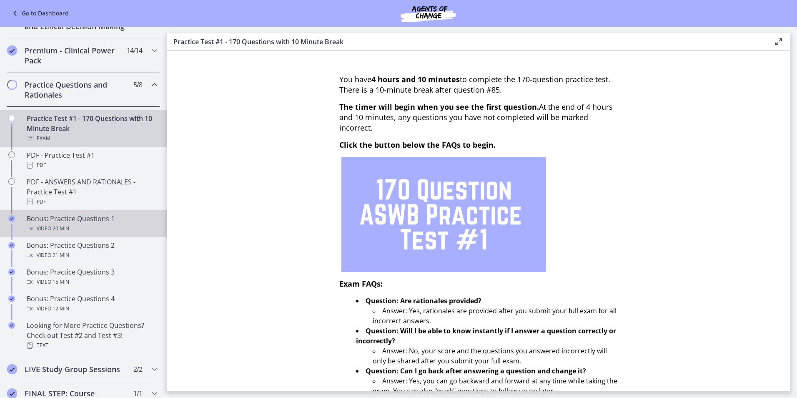
scroll to position [422, 0]
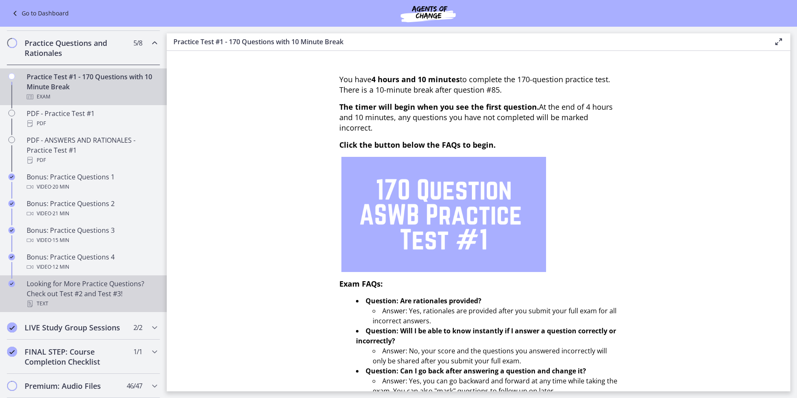
click at [49, 303] on div "Looking for More Practice Questions? Check out Test #2 and Test #3! Text" at bounding box center [92, 294] width 130 height 30
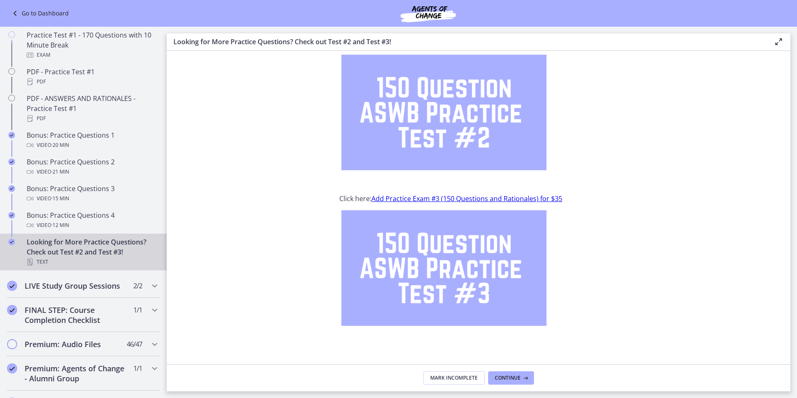
scroll to position [55, 0]
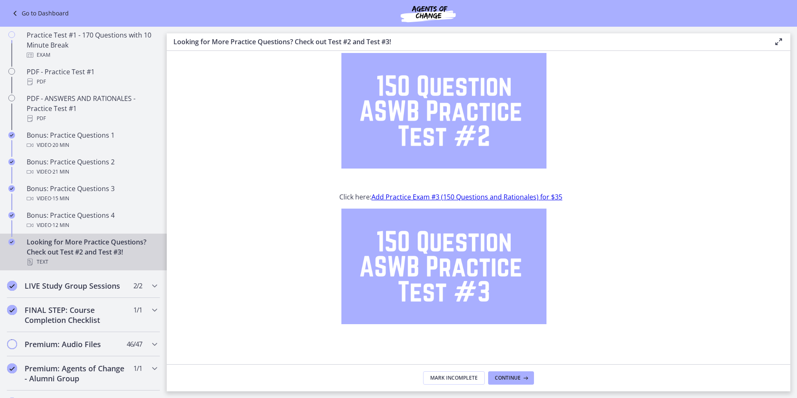
click at [450, 198] on link "Add Practice Exam #3 (150 Questions and Rationales) for $35" at bounding box center [467, 196] width 191 height 9
